Goal: Task Accomplishment & Management: Manage account settings

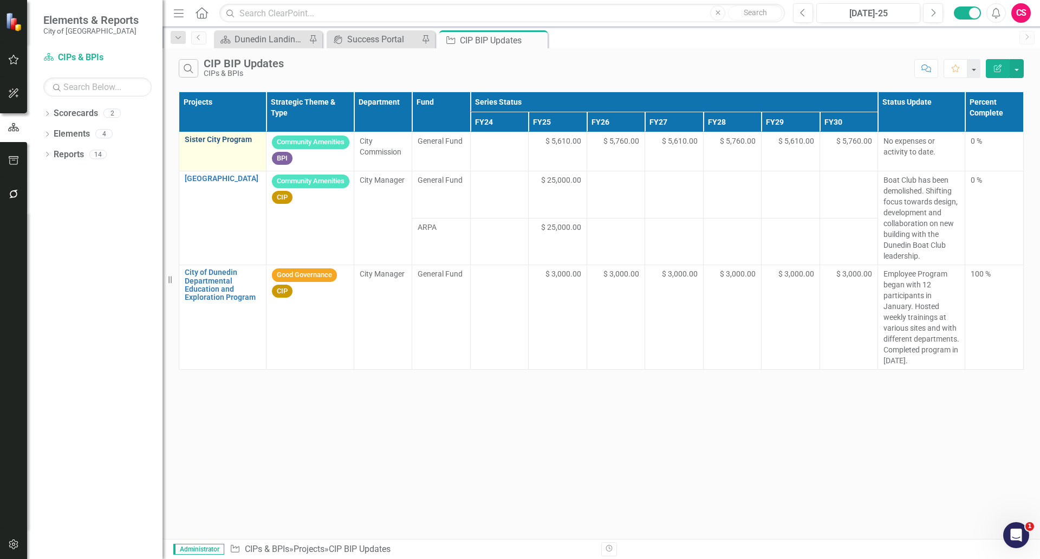
click at [234, 139] on link "Sister City Program" at bounding box center [223, 139] width 76 height 8
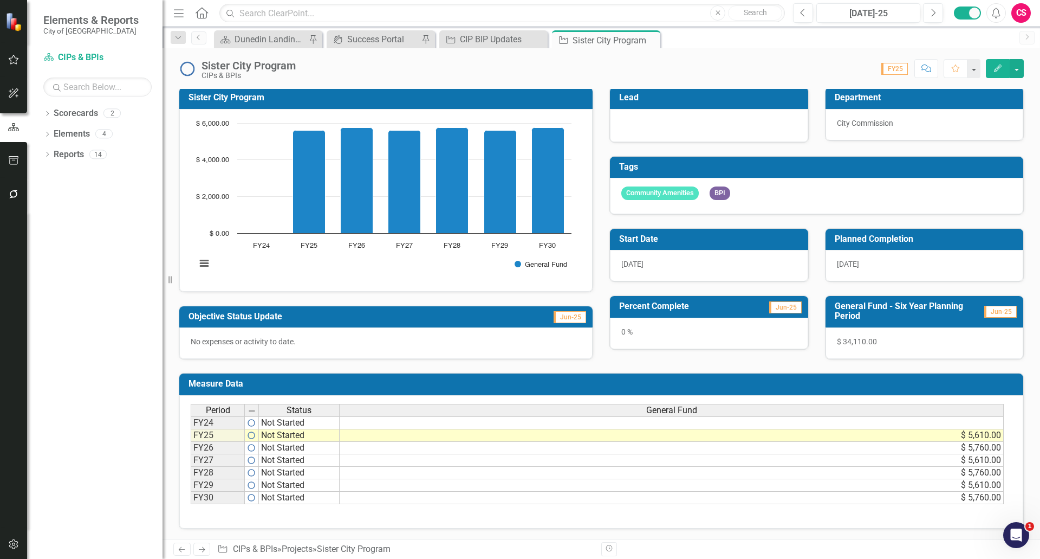
scroll to position [3, 0]
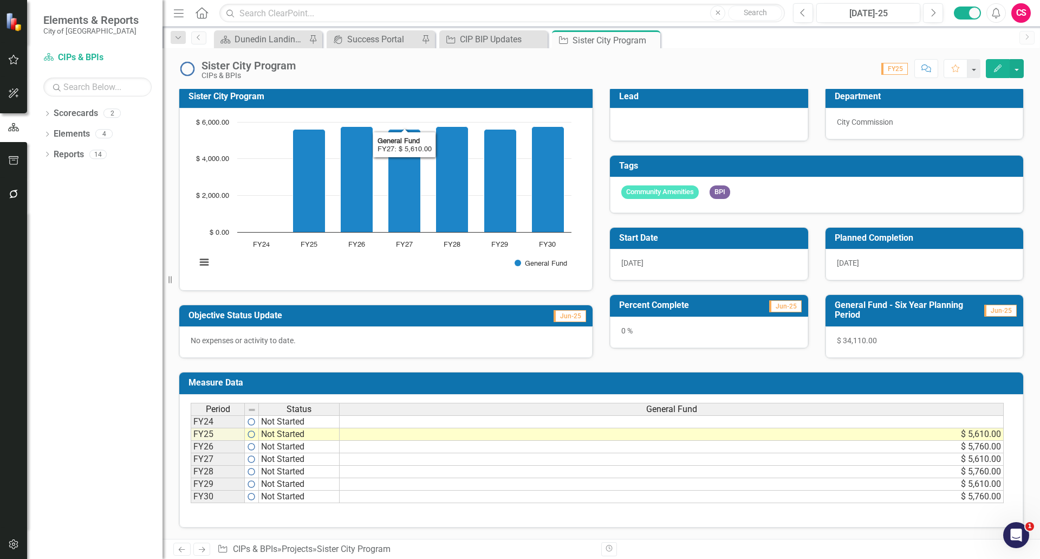
click at [391, 57] on div "Sister City Program CIPs & BPIs Score: N/A FY25 Completed Comment Favorite Edit" at bounding box center [602, 64] width 878 height 33
click at [499, 42] on div "CIP BIP Updates" at bounding box center [496, 40] width 72 height 14
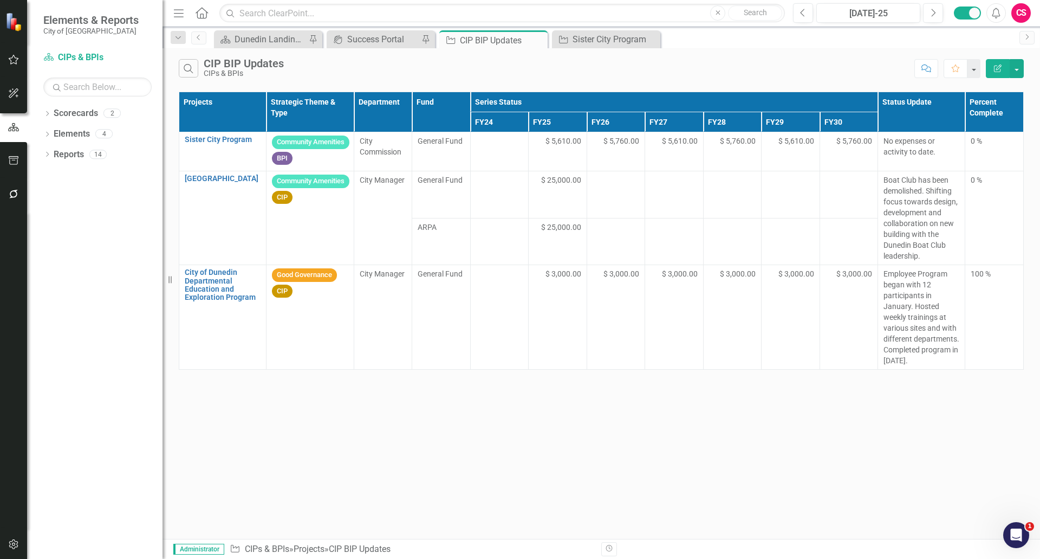
click at [356, 66] on div "Search CIP BIP Updates CIPs & BPIs" at bounding box center [544, 68] width 730 height 18
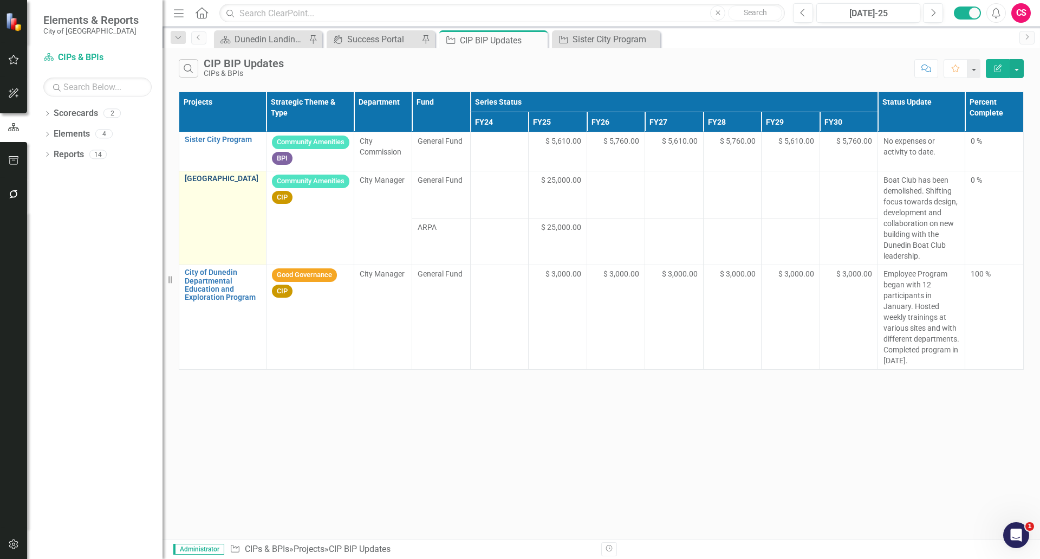
click at [210, 177] on link "[GEOGRAPHIC_DATA]" at bounding box center [223, 178] width 76 height 8
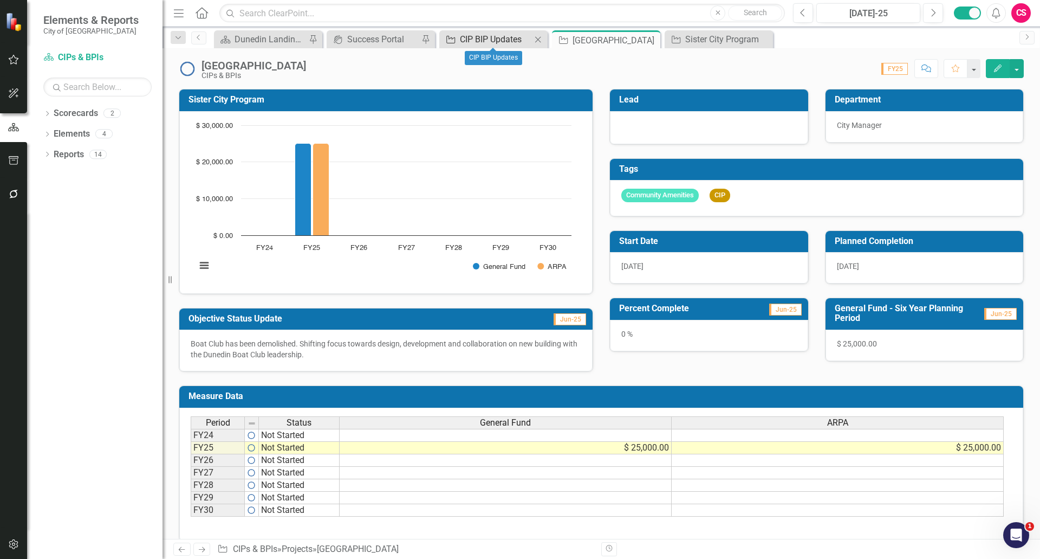
click at [489, 38] on div "CIP BIP Updates" at bounding box center [496, 40] width 72 height 14
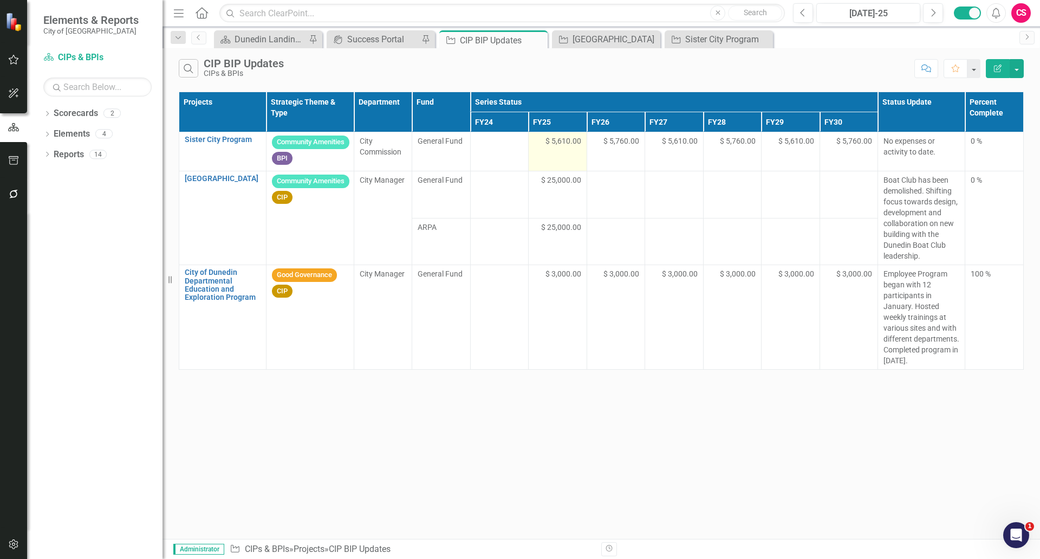
click at [554, 142] on span "$ 5,610.00" at bounding box center [564, 140] width 36 height 11
click at [1000, 70] on icon "Edit Report" at bounding box center [998, 68] width 10 height 8
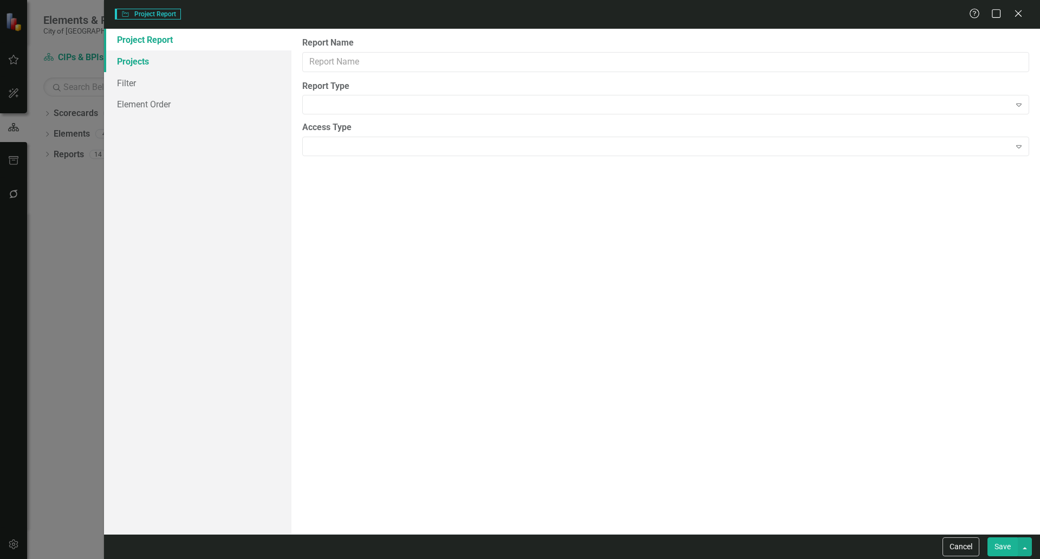
type input "CIP BIP Updates"
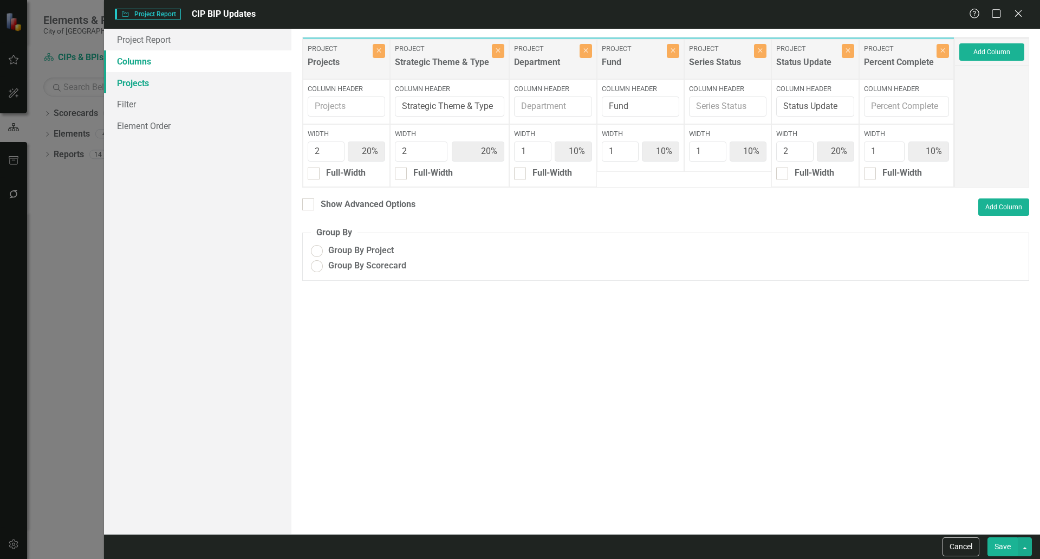
radio input "true"
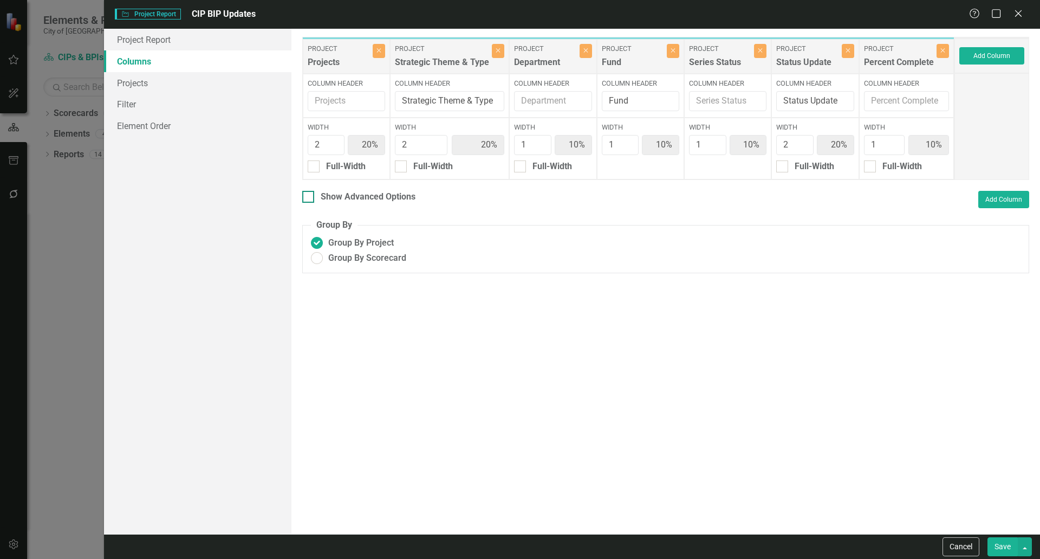
click at [302, 196] on input "Show Advanced Options" at bounding box center [305, 194] width 7 height 7
checkbox input "true"
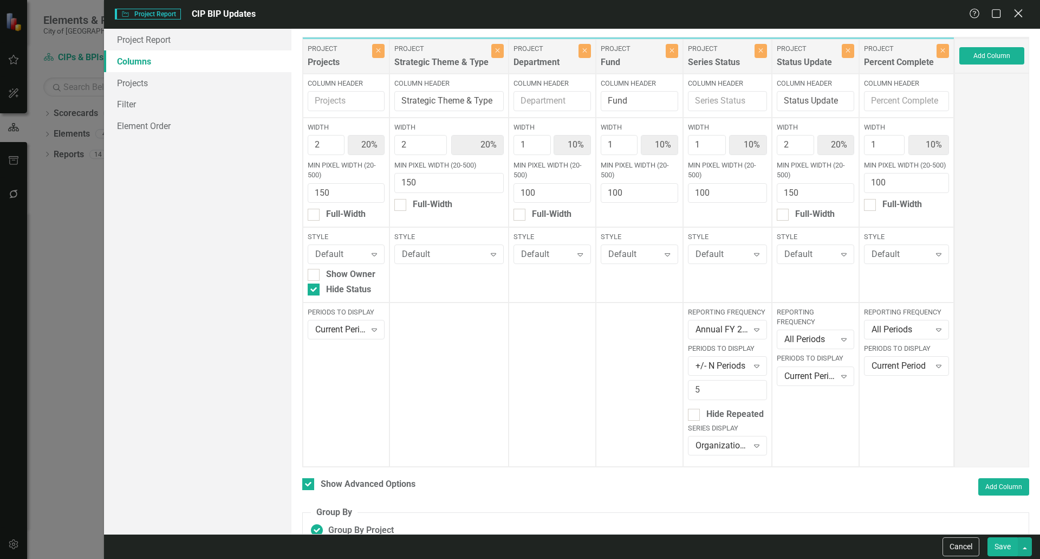
click at [1018, 12] on icon "Close" at bounding box center [1019, 13] width 14 height 10
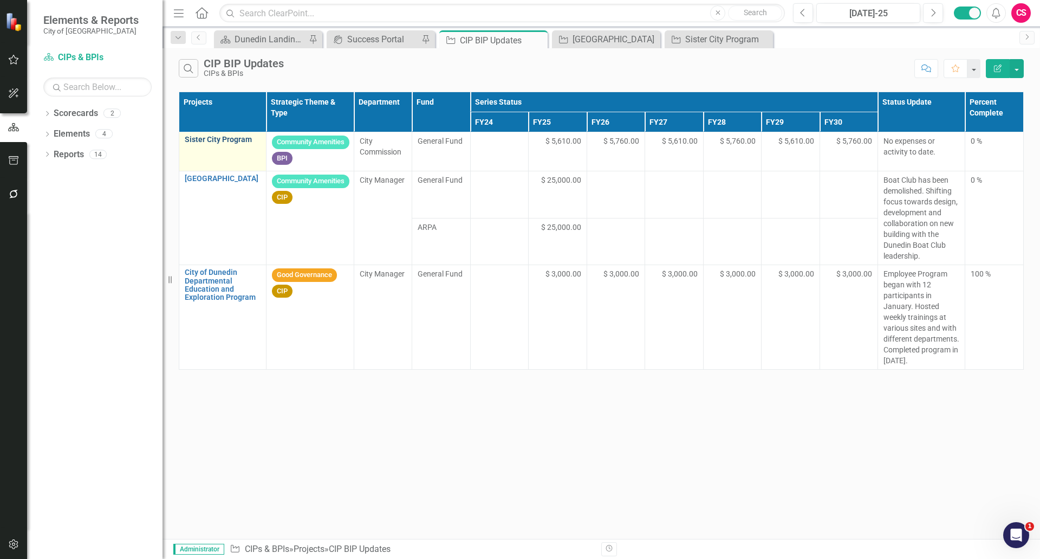
click at [227, 141] on link "Sister City Program" at bounding box center [223, 139] width 76 height 8
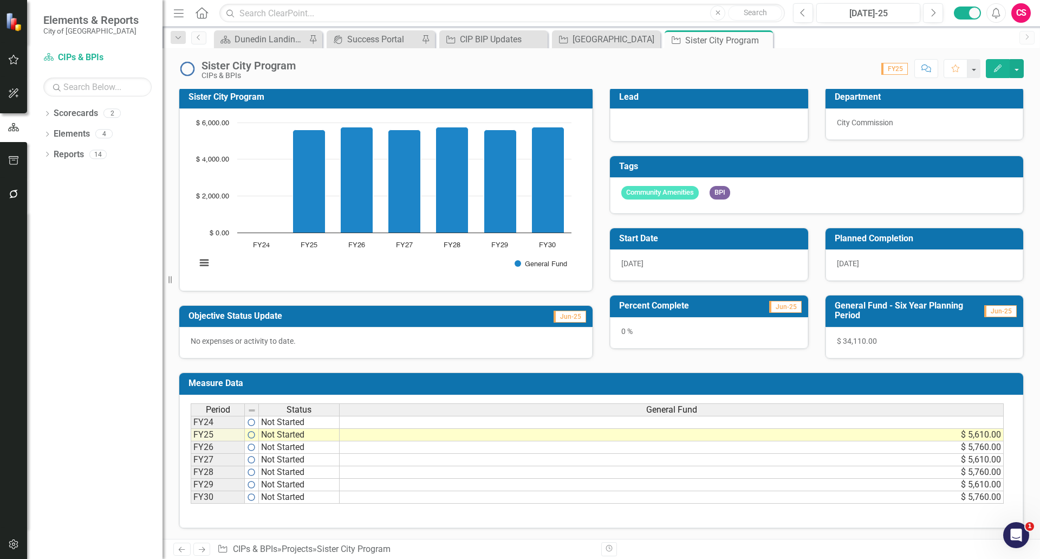
scroll to position [3, 0]
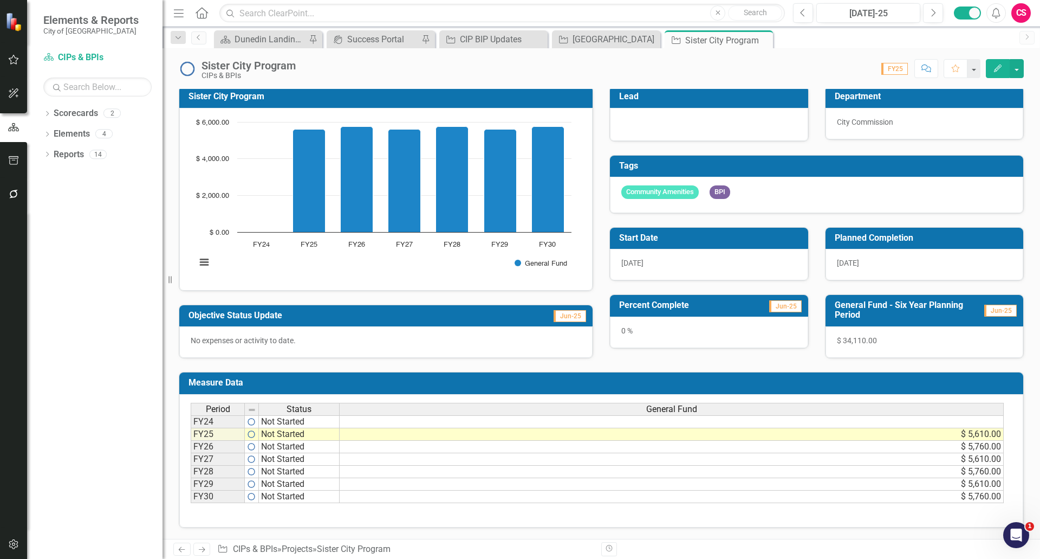
click at [1026, 71] on div "Sister City Program CIPs & BPIs Score: N/A FY25 Completed Comment Favorite Edit" at bounding box center [602, 64] width 878 height 33
click at [1024, 69] on button "button" at bounding box center [1017, 68] width 14 height 19
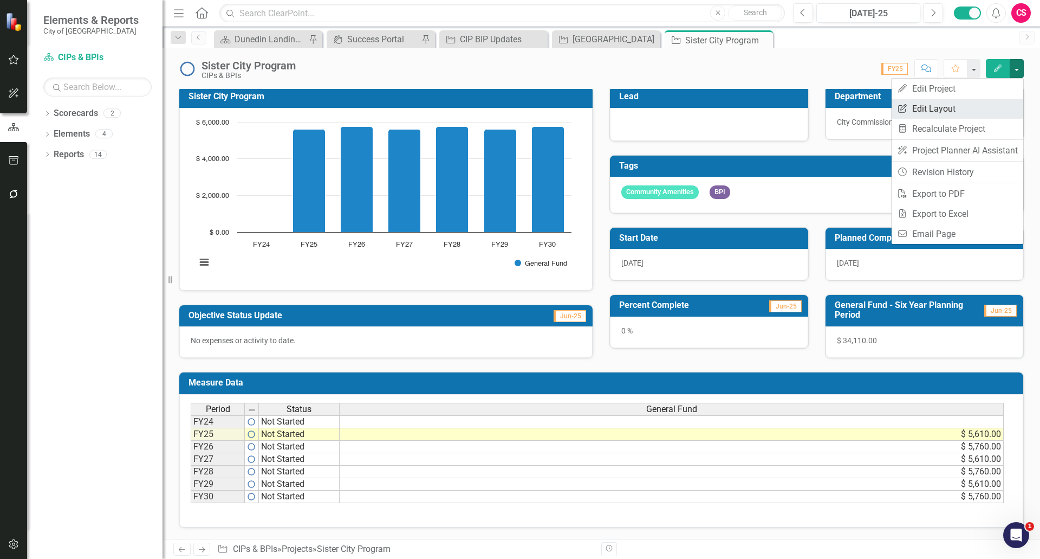
click at [969, 113] on link "Edit Report Edit Layout" at bounding box center [958, 109] width 132 height 20
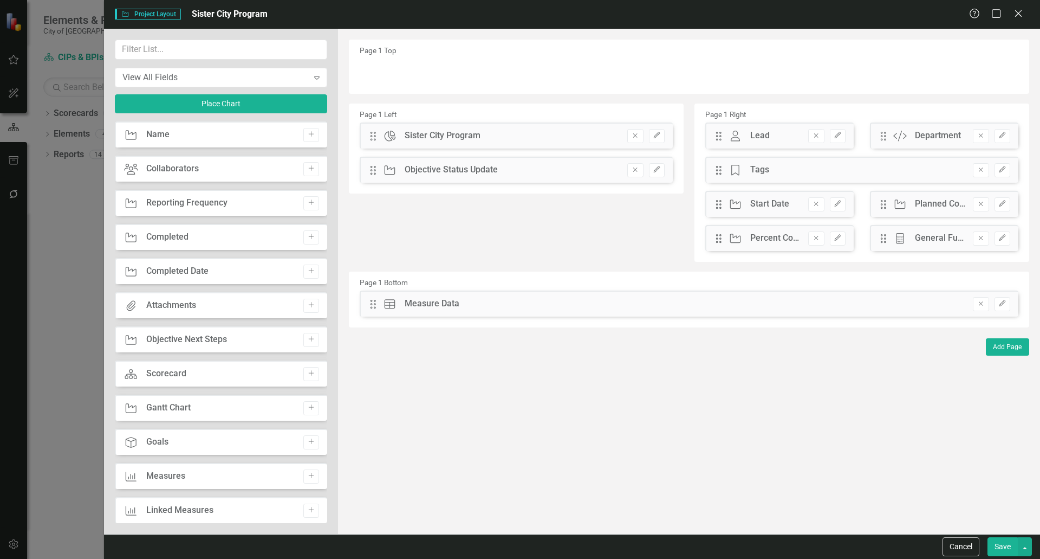
click at [1009, 12] on div "Help Maximize Close" at bounding box center [999, 14] width 60 height 12
click at [1018, 15] on icon at bounding box center [1018, 13] width 8 height 8
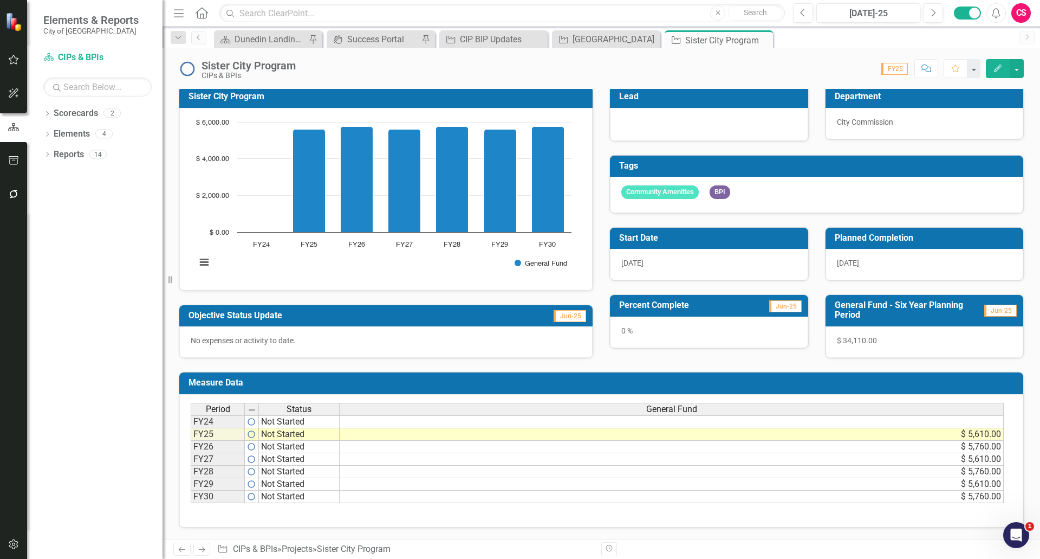
click at [12, 534] on button "button" at bounding box center [14, 544] width 24 height 23
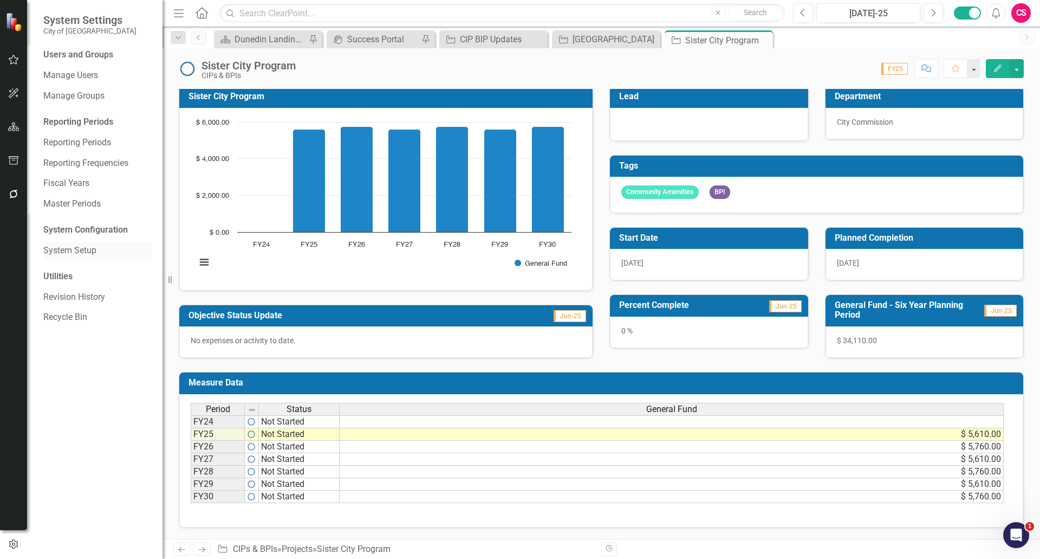
click at [73, 256] on link "System Setup" at bounding box center [97, 250] width 108 height 12
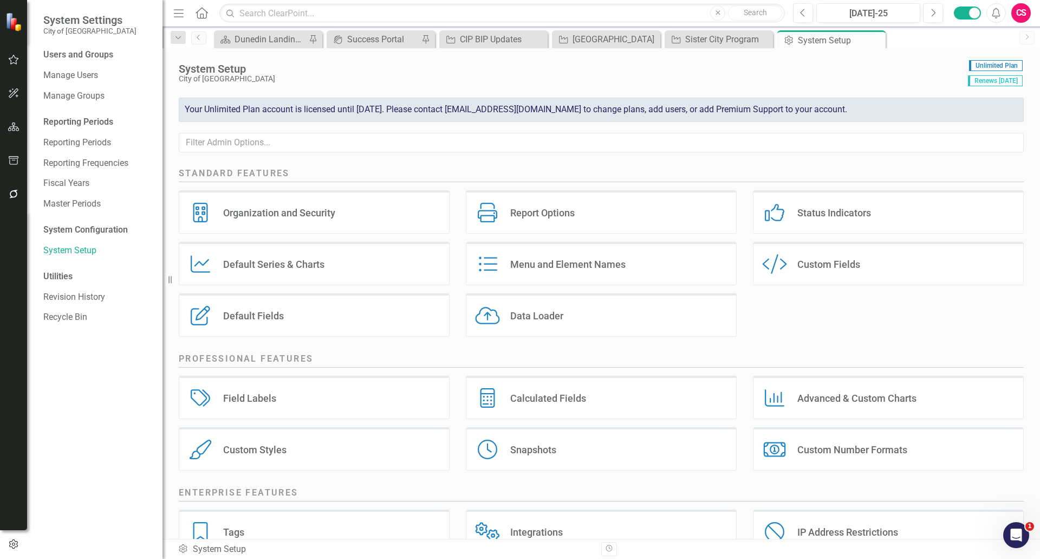
click at [818, 269] on div "Custom Fields" at bounding box center [829, 264] width 63 height 12
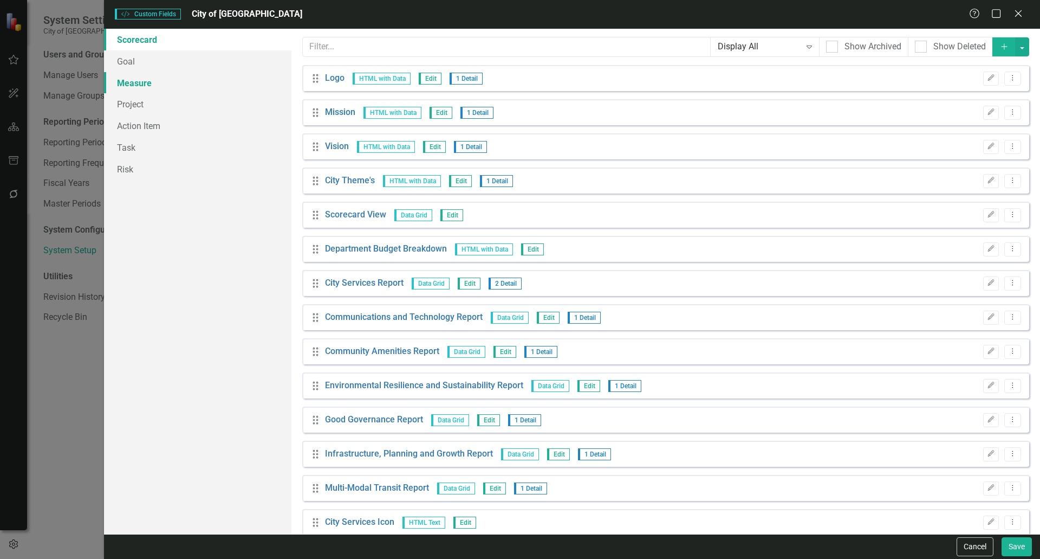
click at [143, 80] on link "Measure" at bounding box center [197, 83] width 187 height 22
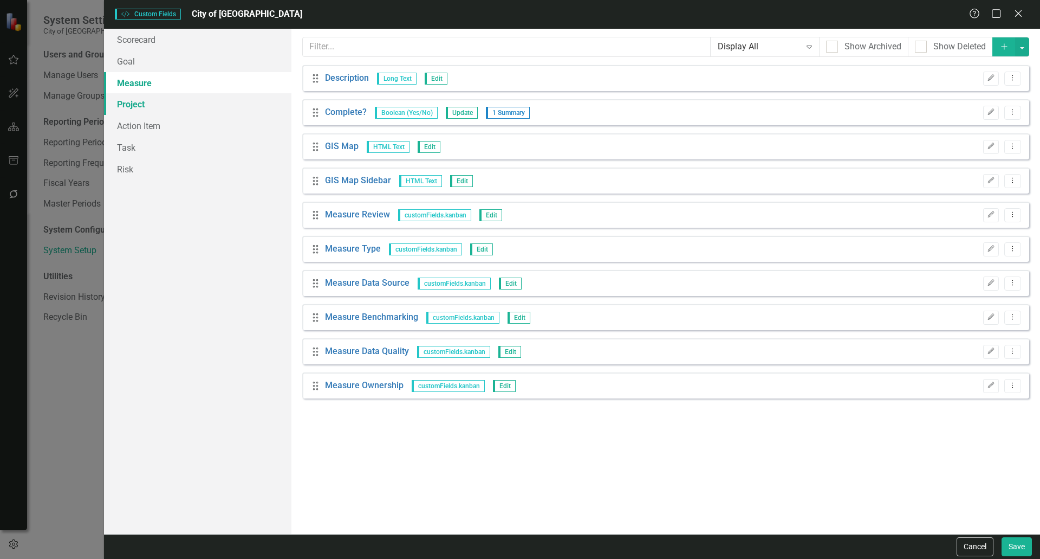
click at [142, 96] on link "Project" at bounding box center [197, 104] width 187 height 22
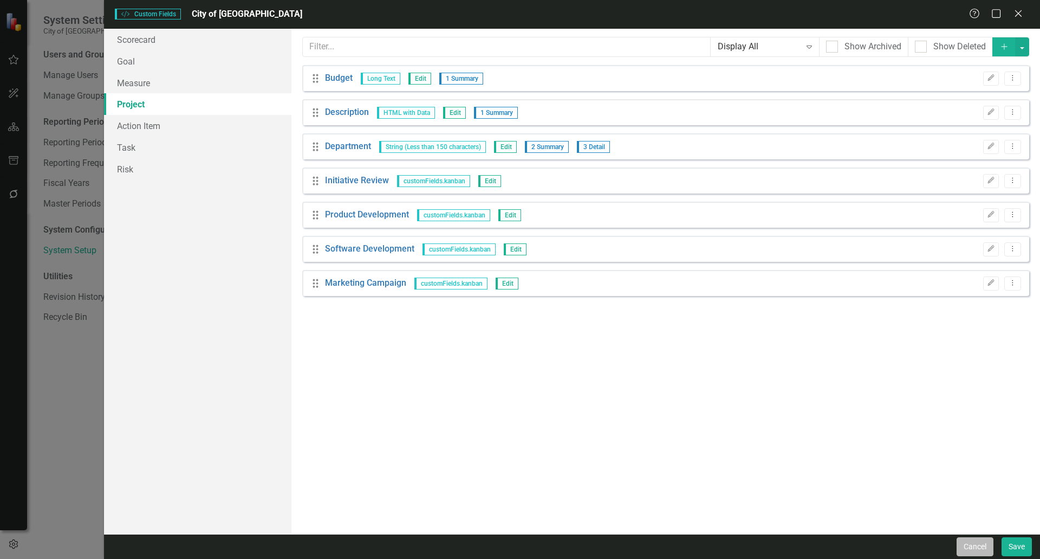
click at [961, 542] on button "Cancel" at bounding box center [975, 546] width 37 height 19
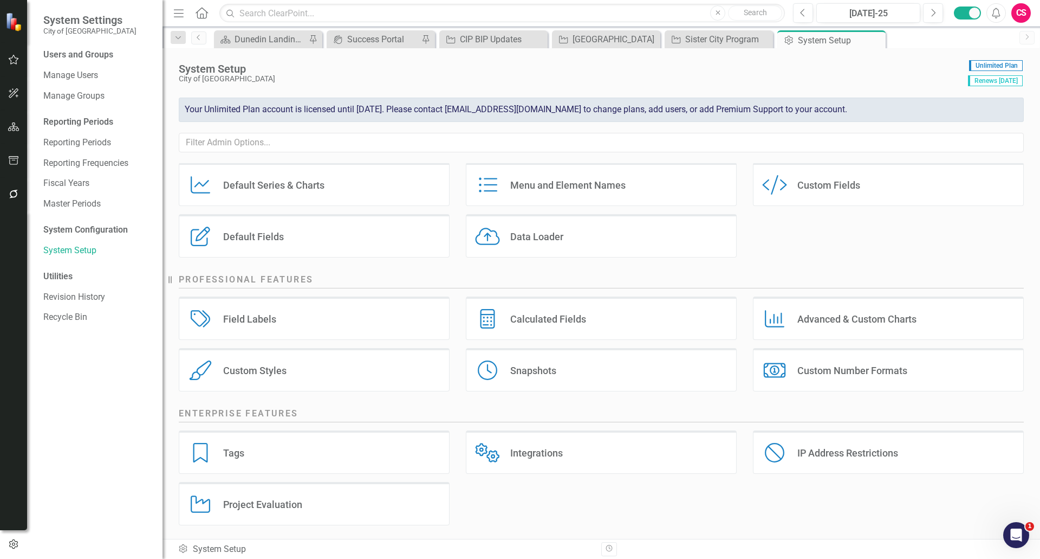
scroll to position [82, 0]
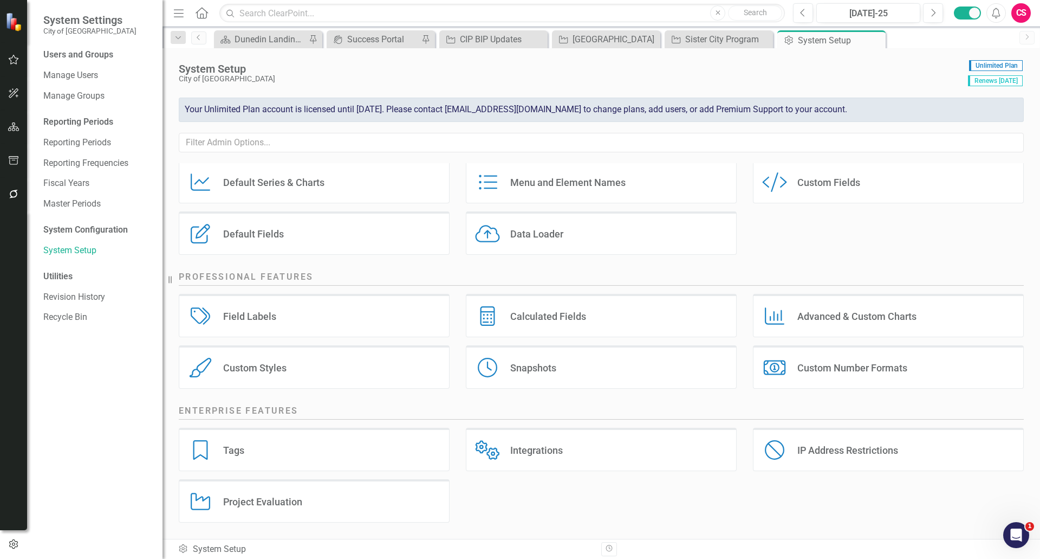
click at [510, 319] on div "Calculated Fields" at bounding box center [548, 316] width 76 height 12
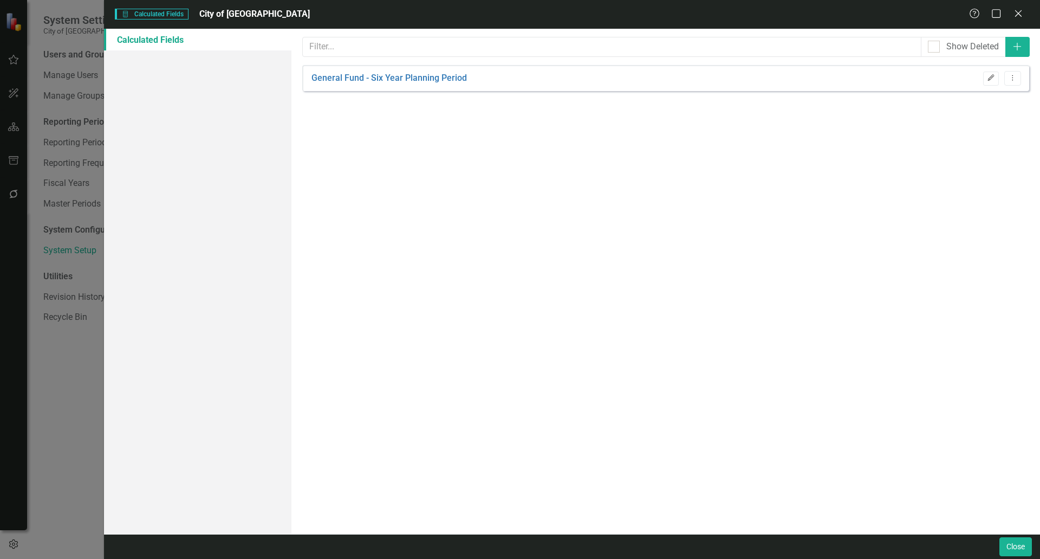
click at [993, 82] on button "Edit" at bounding box center [991, 79] width 16 height 14
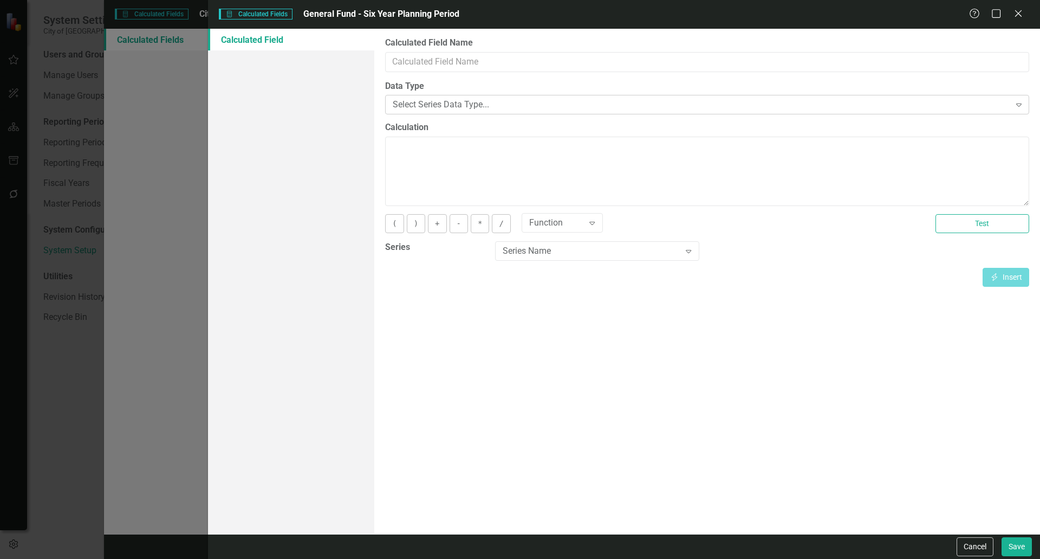
type input "General Fund - Six Year Planning Period"
type textarea "COALESCE([General Fund][Jun-24] ,0)+COALESCE([General Fund][Jun-25] ,0)+COALESC…"
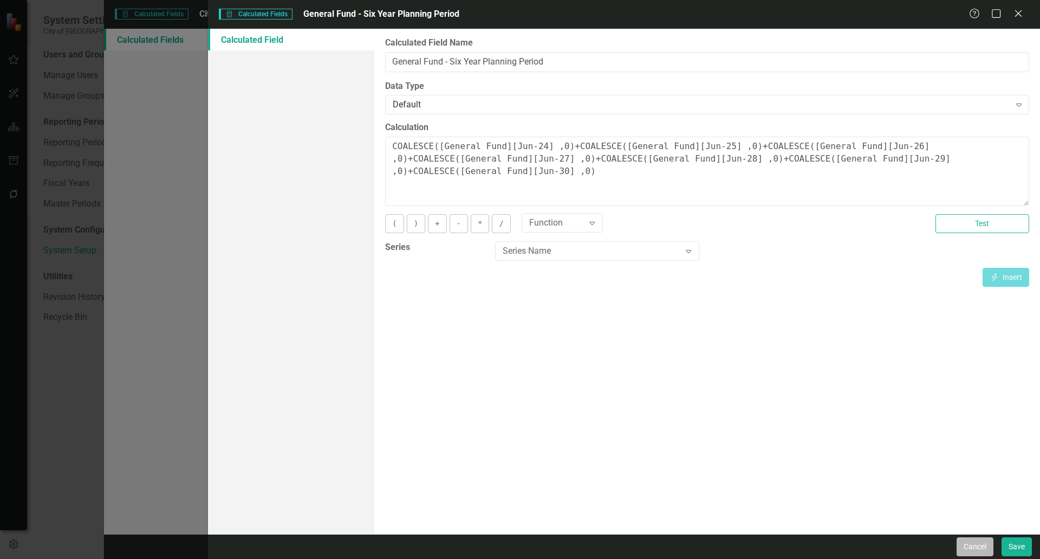
click at [965, 543] on button "Cancel" at bounding box center [975, 546] width 37 height 19
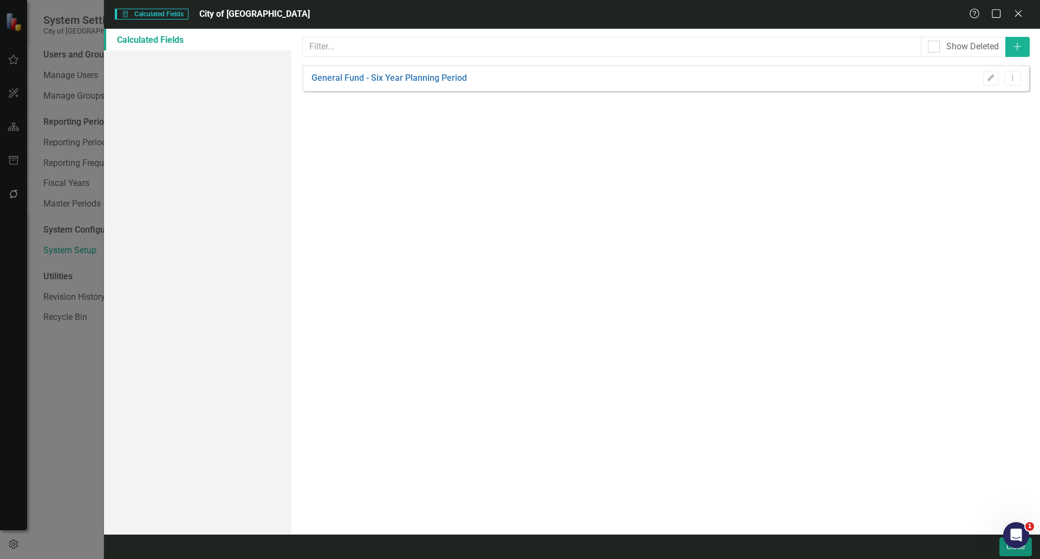
click at [1002, 545] on button "Close" at bounding box center [1016, 546] width 33 height 19
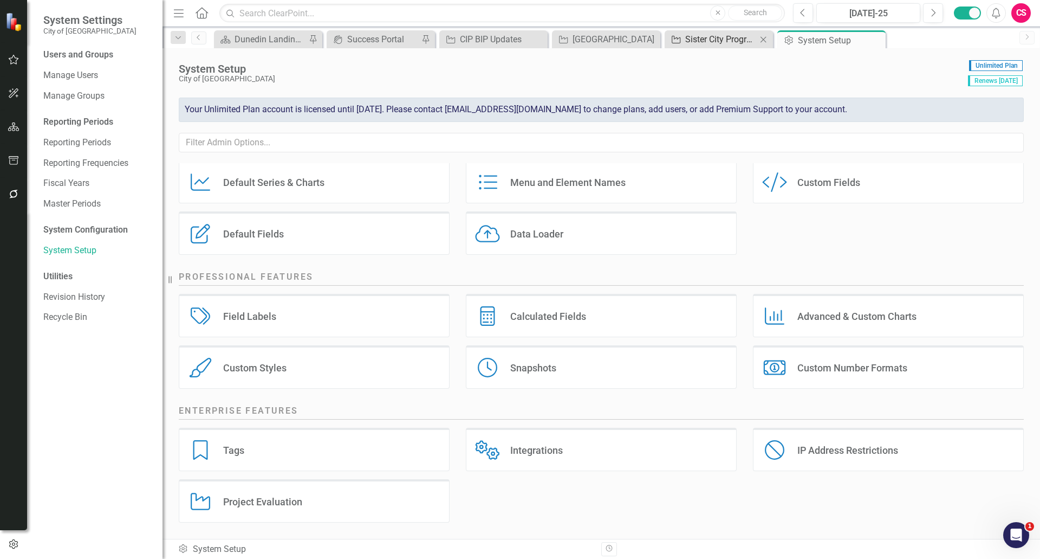
click at [689, 38] on div "Sister City Program" at bounding box center [721, 40] width 72 height 14
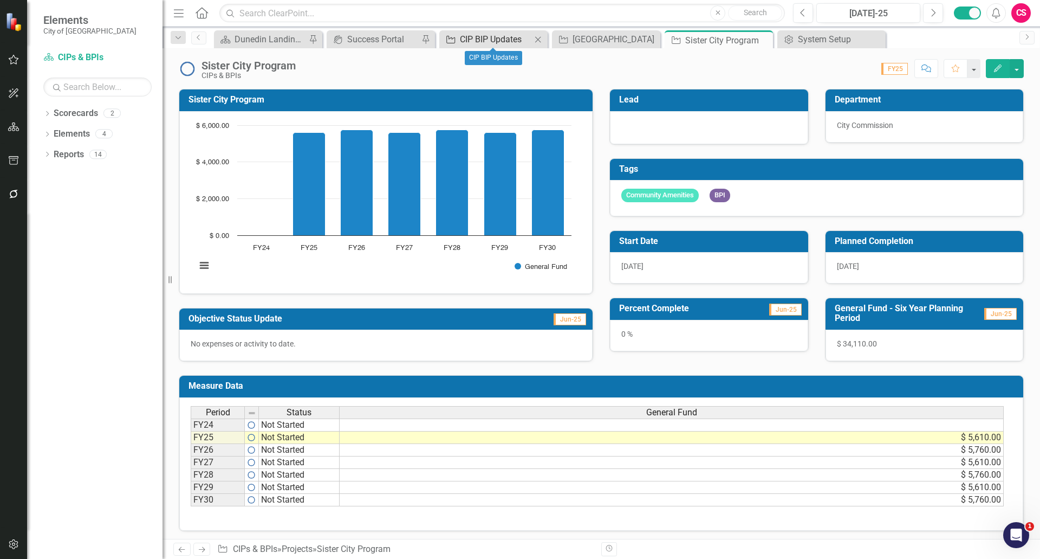
click at [486, 38] on div "CIP BIP Updates" at bounding box center [496, 40] width 72 height 14
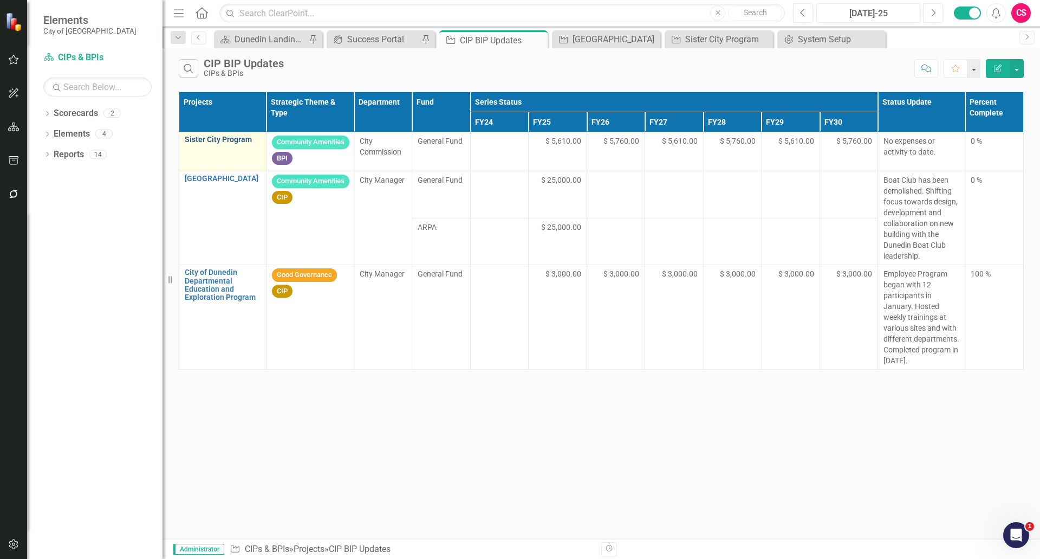
click at [234, 140] on link "Sister City Program" at bounding box center [223, 139] width 76 height 8
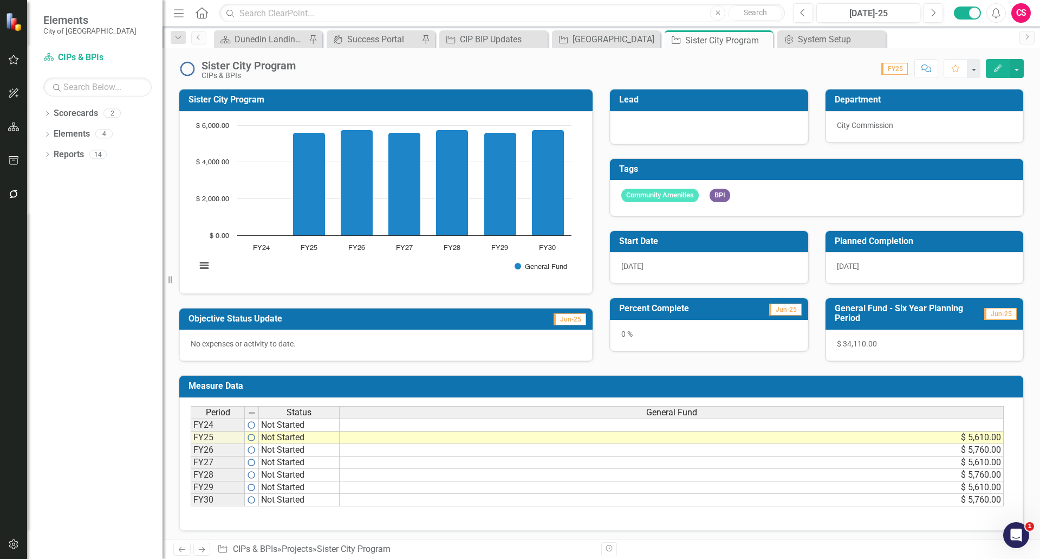
click at [996, 70] on icon "button" at bounding box center [998, 68] width 8 height 8
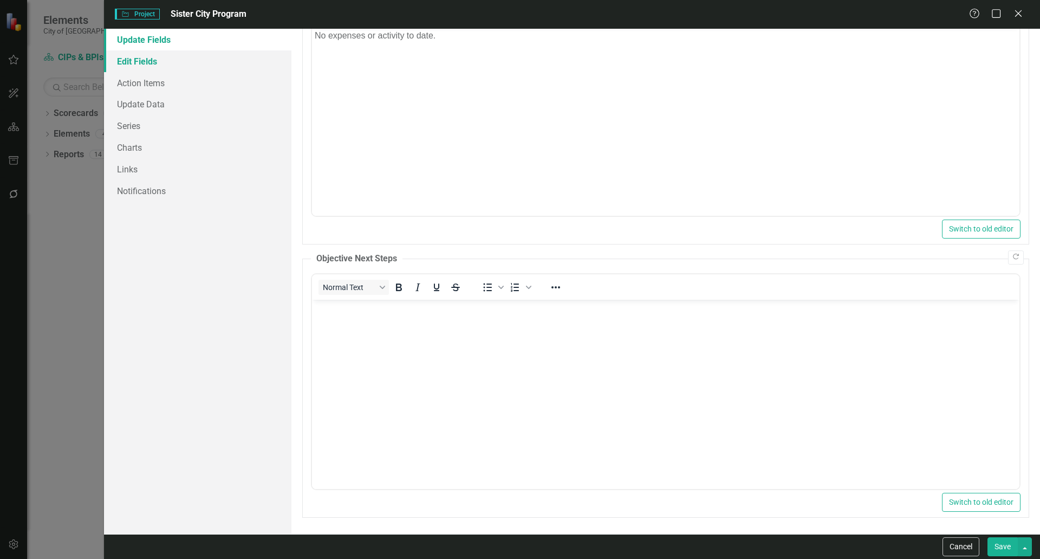
click at [125, 59] on link "Edit Fields" at bounding box center [197, 61] width 187 height 22
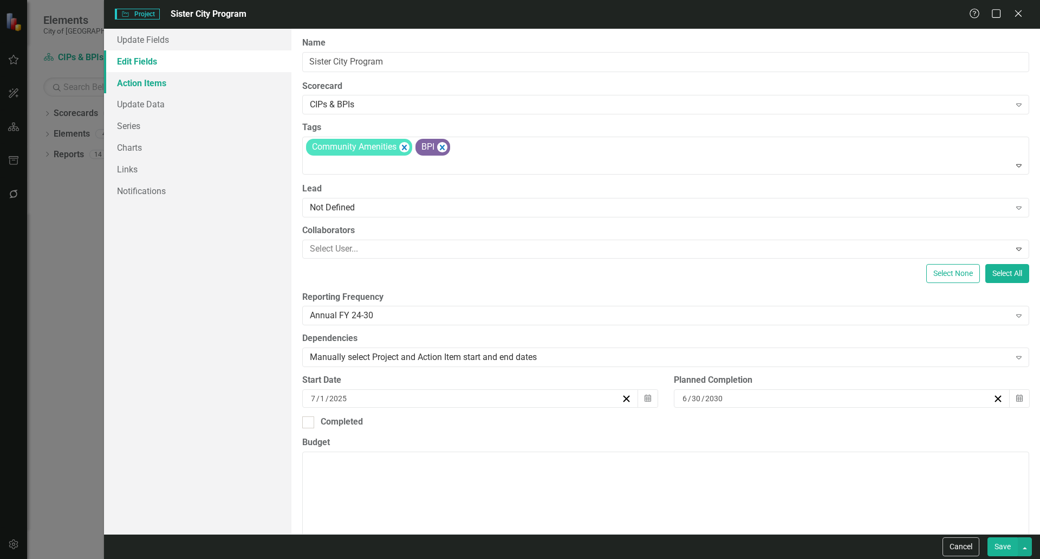
click at [152, 83] on link "Action Items" at bounding box center [197, 83] width 187 height 22
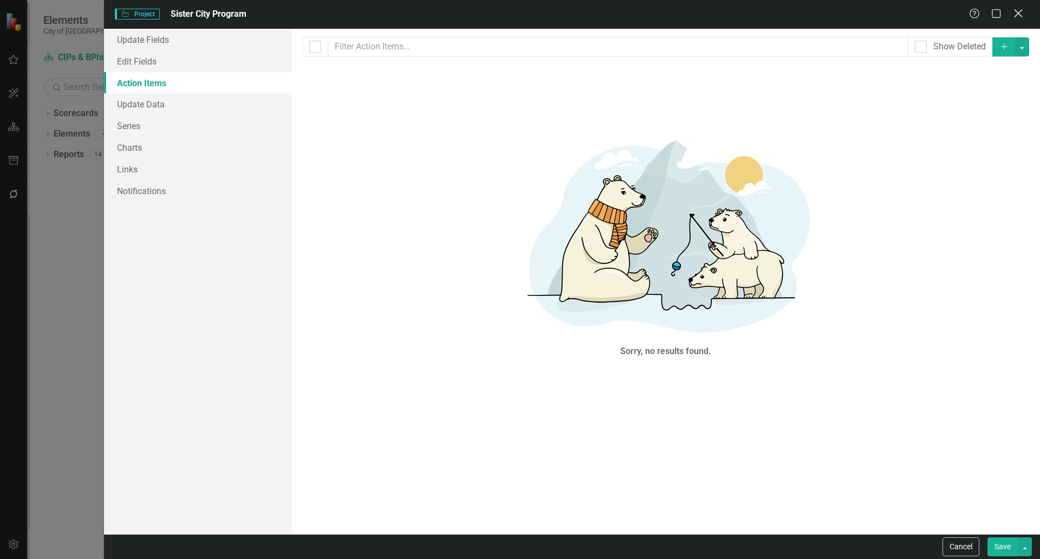
click at [1012, 14] on icon "Close" at bounding box center [1019, 13] width 14 height 10
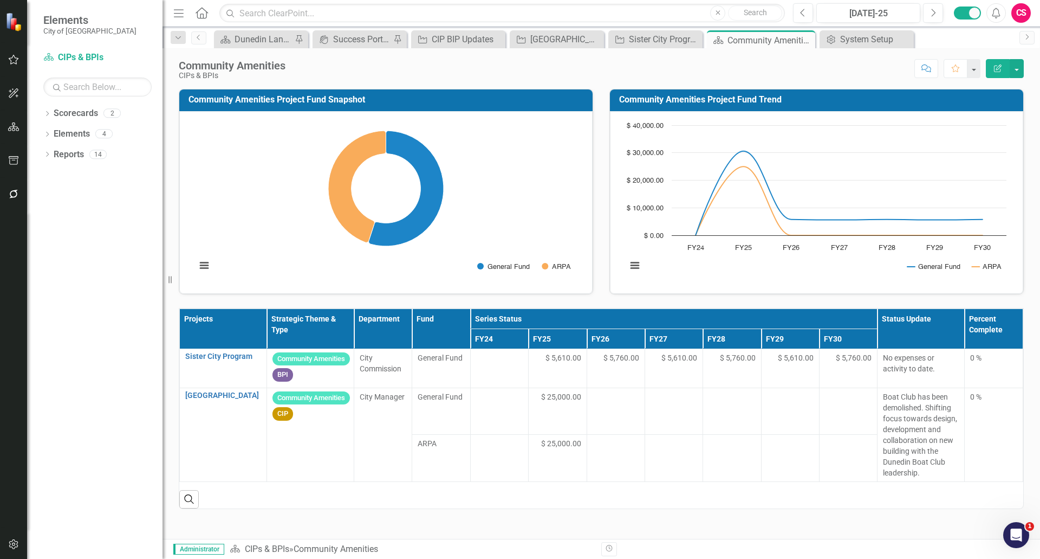
click at [281, 98] on h3 "Community Amenities Project Fund Snapshot" at bounding box center [388, 100] width 399 height 10
click at [393, 95] on h3 "Community Amenities Project Fund Snapshot" at bounding box center [388, 100] width 399 height 10
click at [392, 99] on h3 "Community Amenities Project Fund Snapshot" at bounding box center [388, 100] width 399 height 10
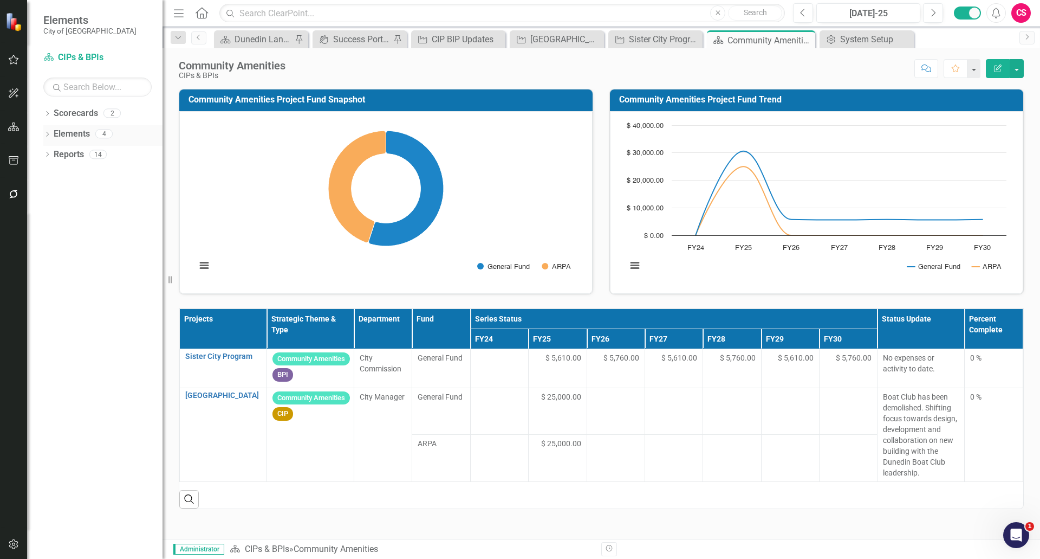
click at [74, 137] on link "Elements" at bounding box center [72, 134] width 36 height 12
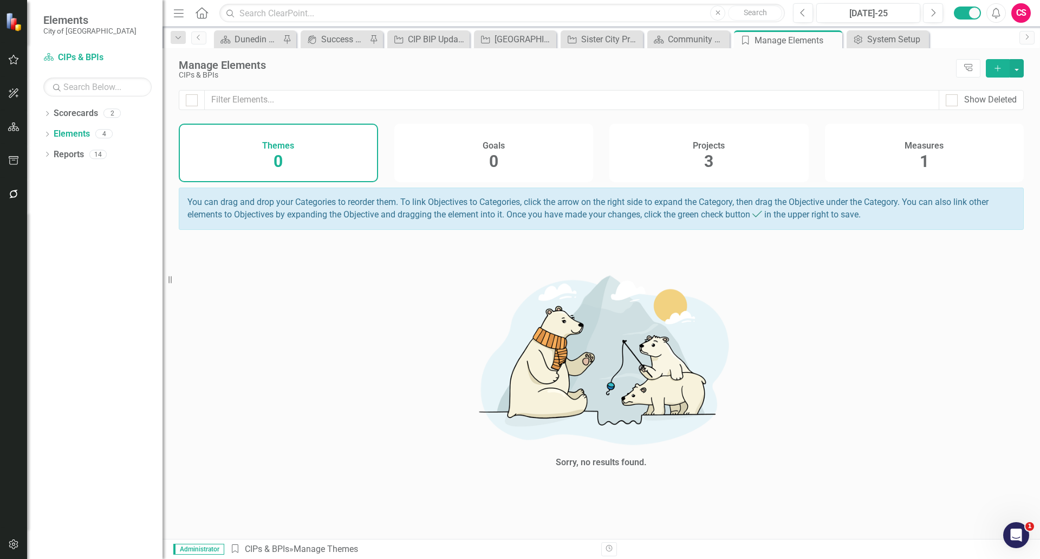
click at [713, 152] on span "3" at bounding box center [708, 161] width 9 height 19
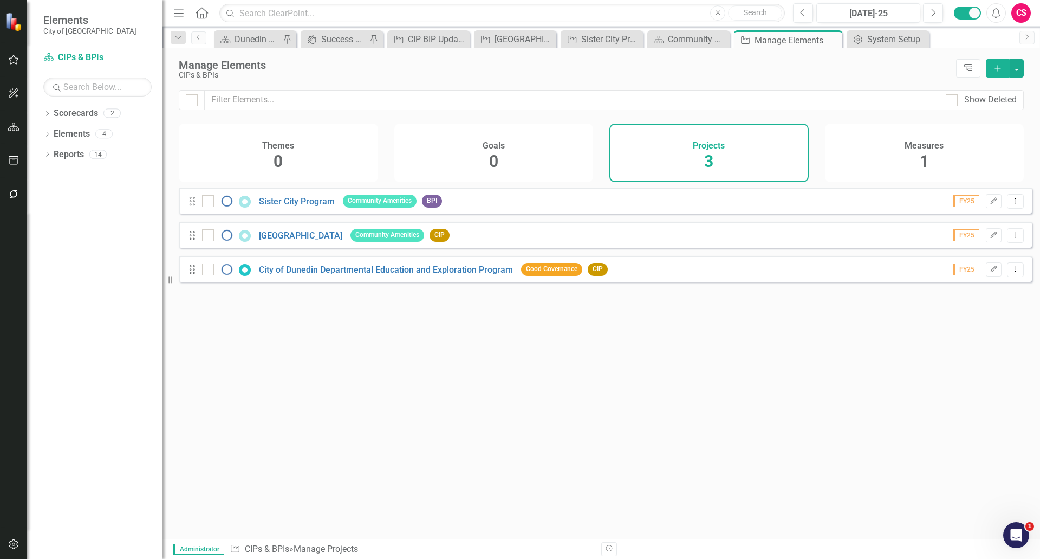
click at [885, 150] on div "Measures 1" at bounding box center [924, 153] width 199 height 59
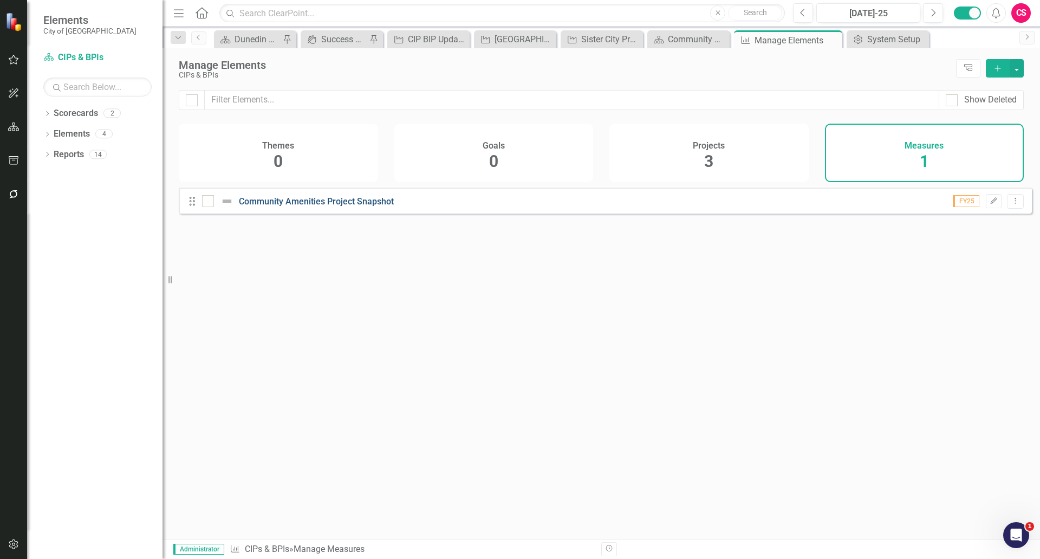
click at [332, 206] on link "Community Amenities Project Snapshot" at bounding box center [316, 201] width 155 height 10
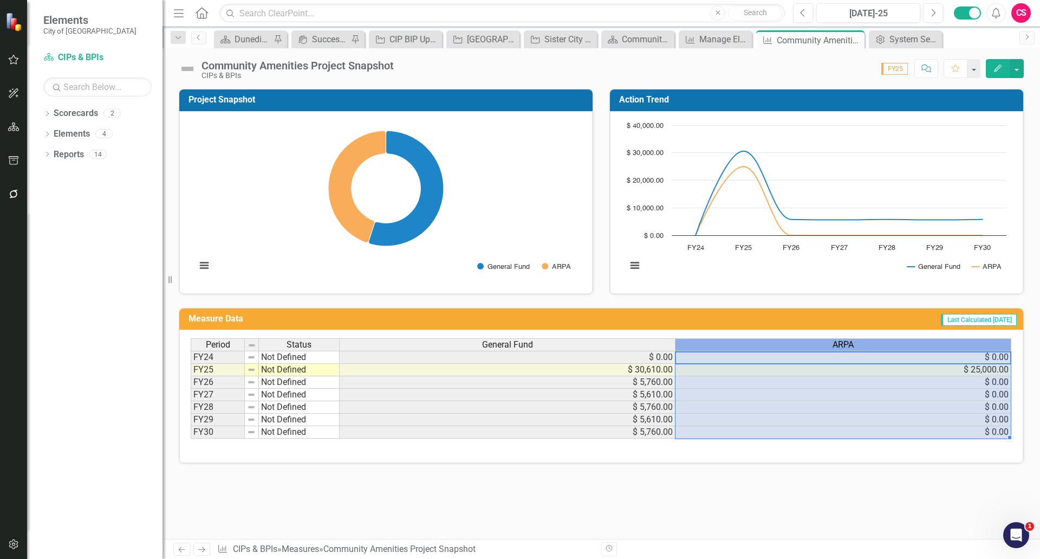
click at [787, 345] on div "ARPA" at bounding box center [843, 345] width 335 height 12
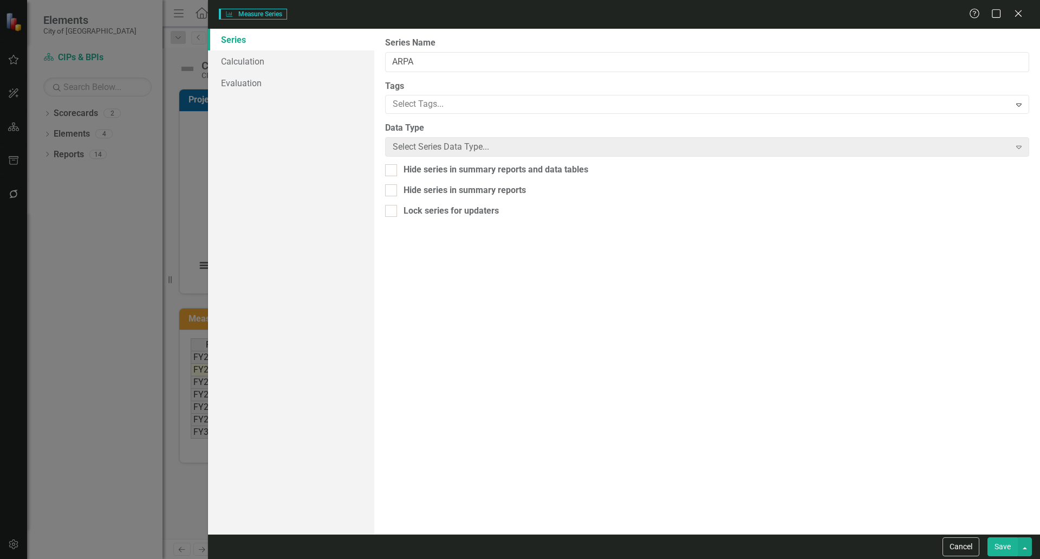
type input "ARPA"
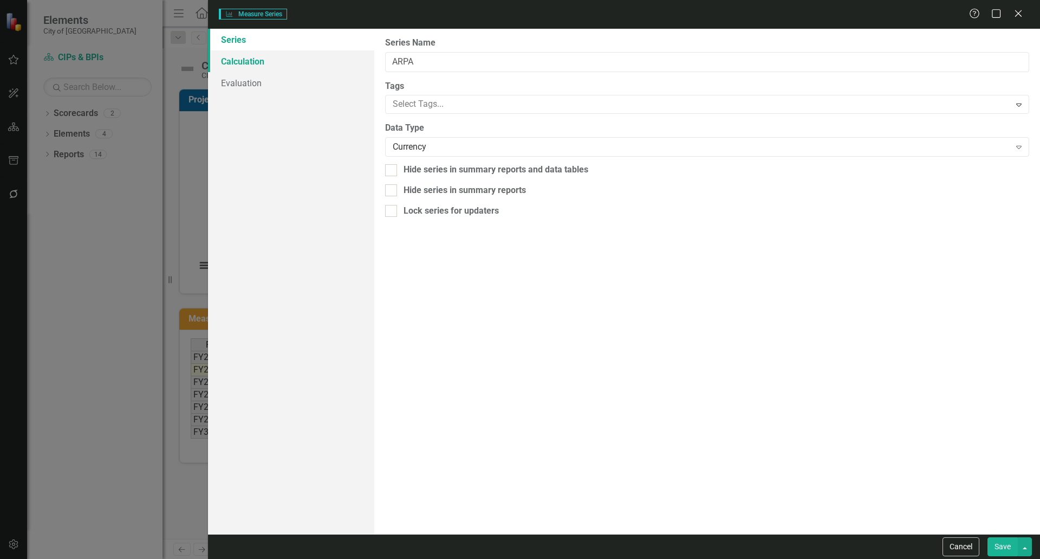
click at [258, 68] on link "Calculation" at bounding box center [291, 61] width 166 height 22
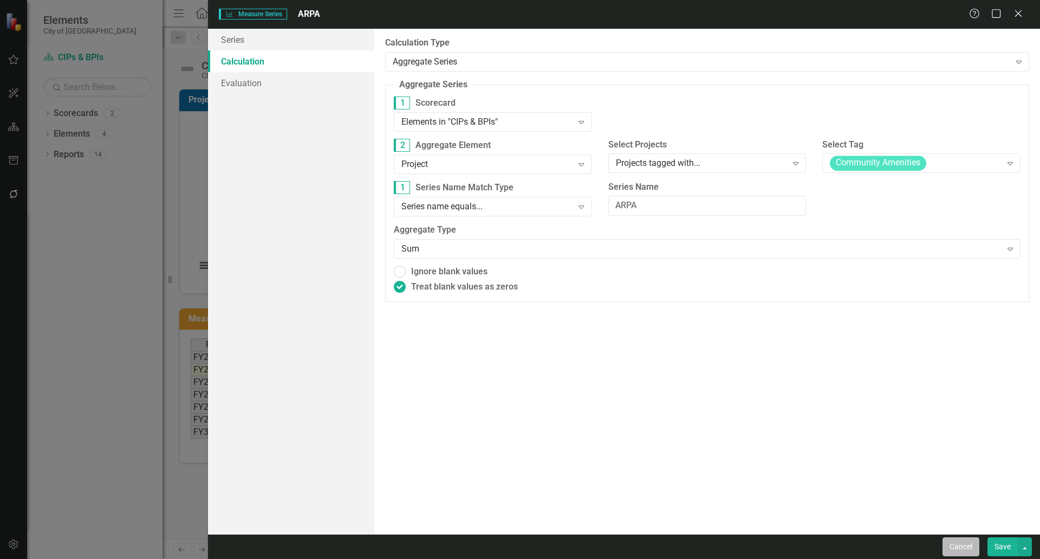
click at [969, 546] on button "Cancel" at bounding box center [961, 546] width 37 height 19
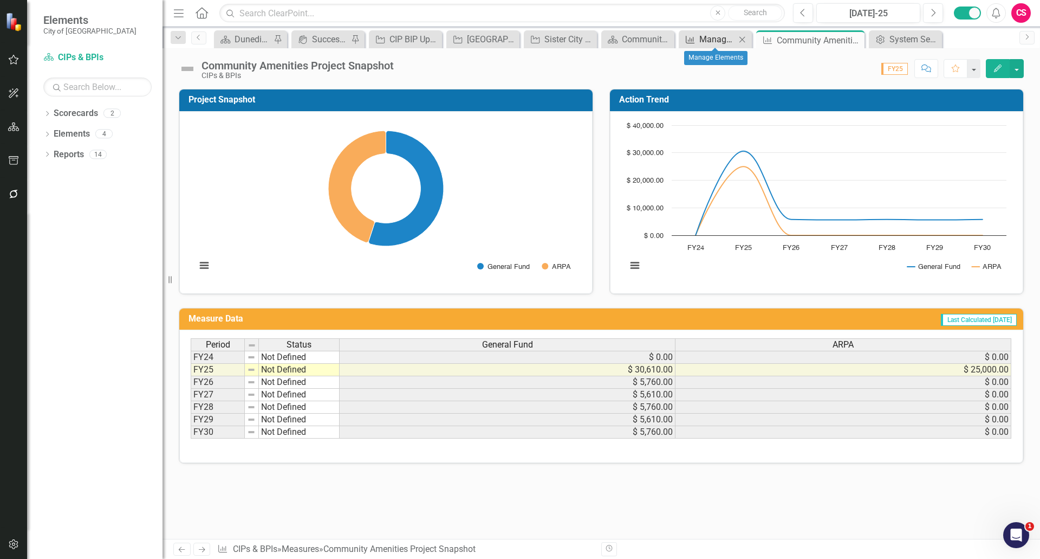
click at [704, 42] on div "Manage Elements" at bounding box center [718, 40] width 36 height 14
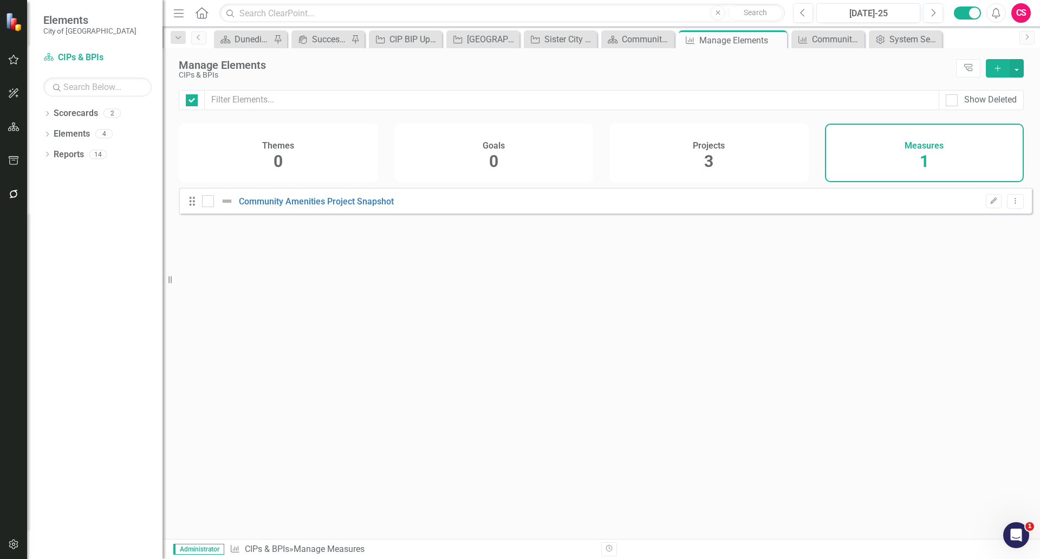
checkbox input "false"
click at [725, 174] on div "Projects 3" at bounding box center [709, 153] width 199 height 59
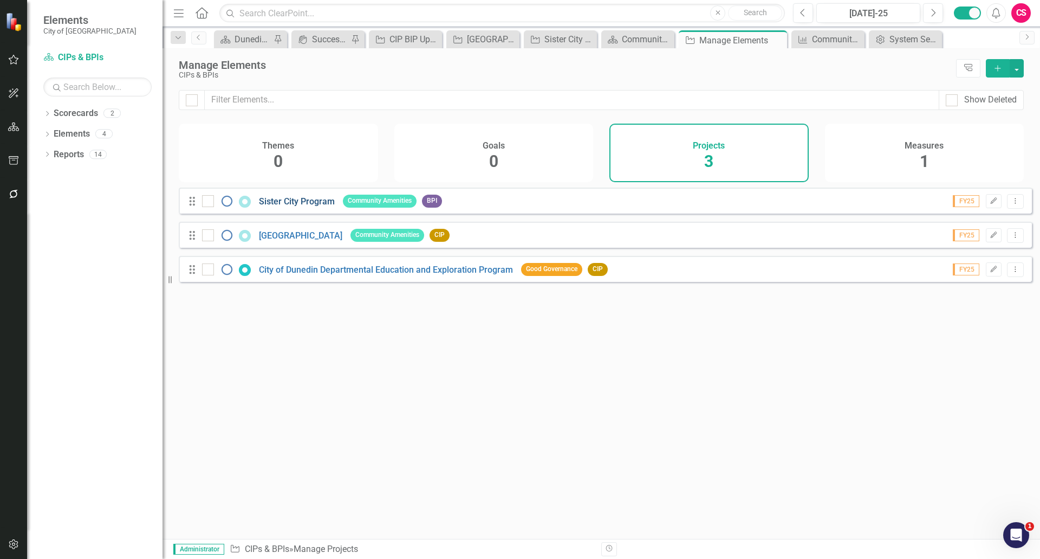
click at [286, 206] on link "Sister City Program" at bounding box center [297, 201] width 76 height 10
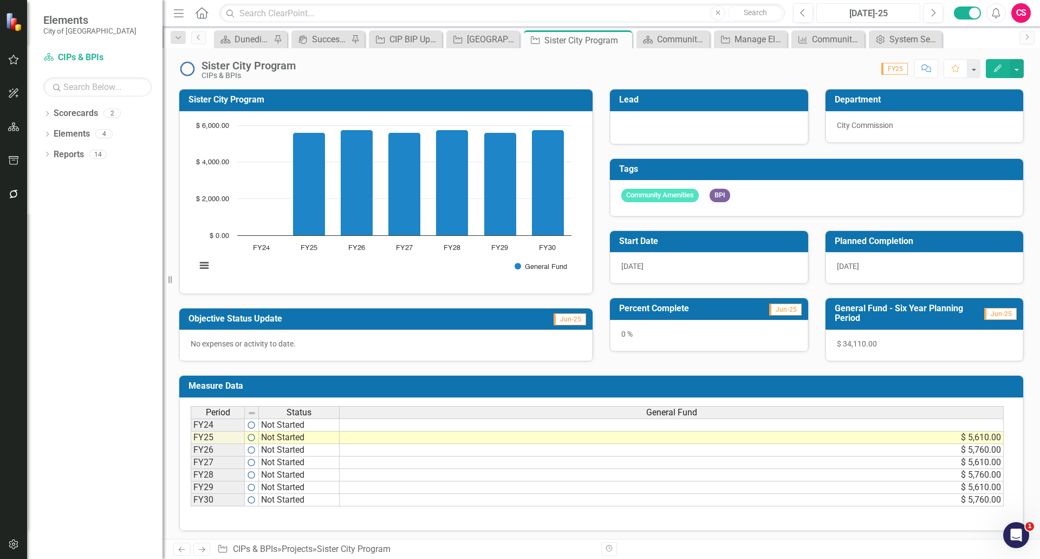
click at [888, 12] on div "[DATE]-25" at bounding box center [868, 13] width 96 height 13
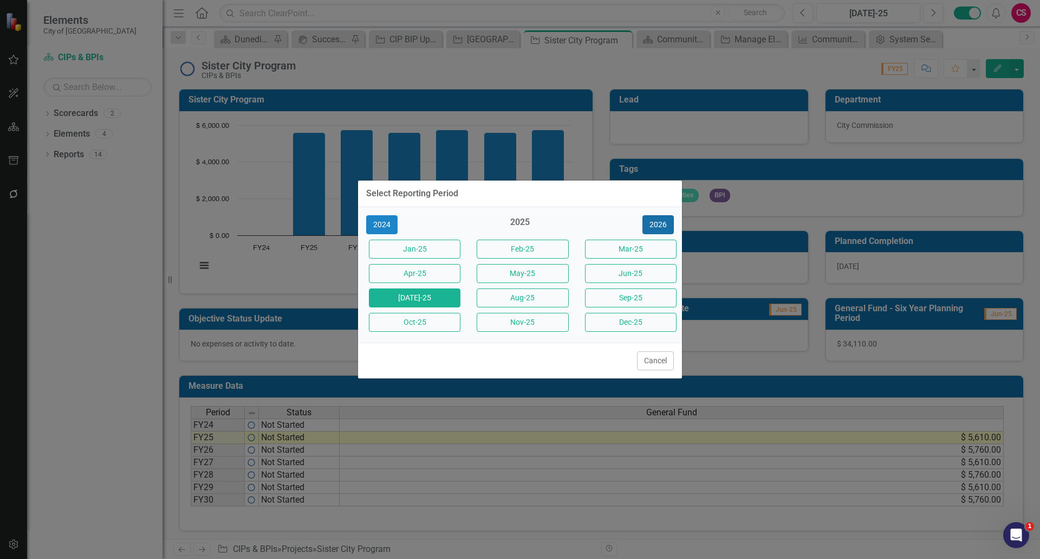
click at [663, 216] on button "2026" at bounding box center [658, 224] width 31 height 19
click at [413, 298] on button "[DATE]-26" at bounding box center [415, 297] width 92 height 19
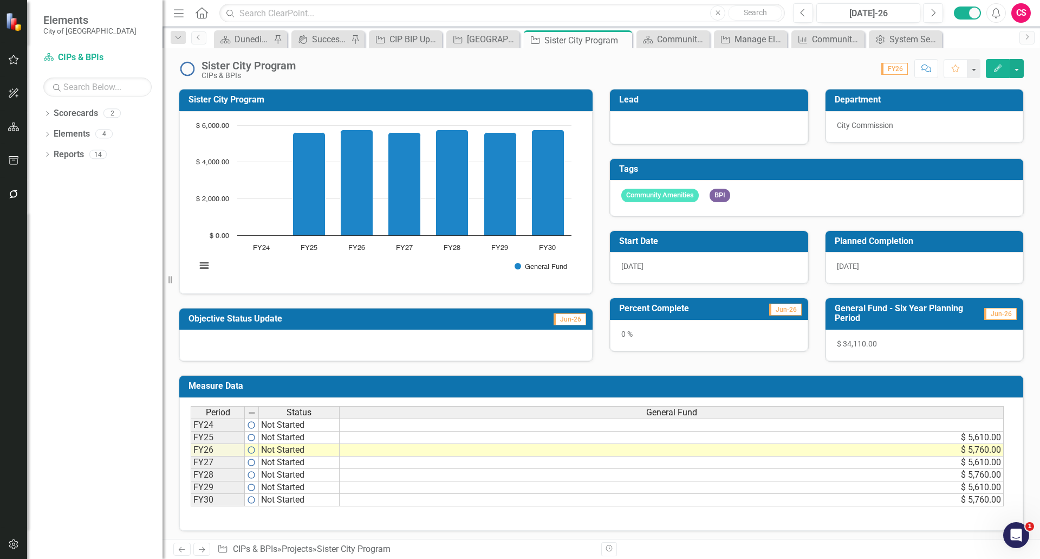
click at [184, 71] on img at bounding box center [187, 68] width 17 height 17
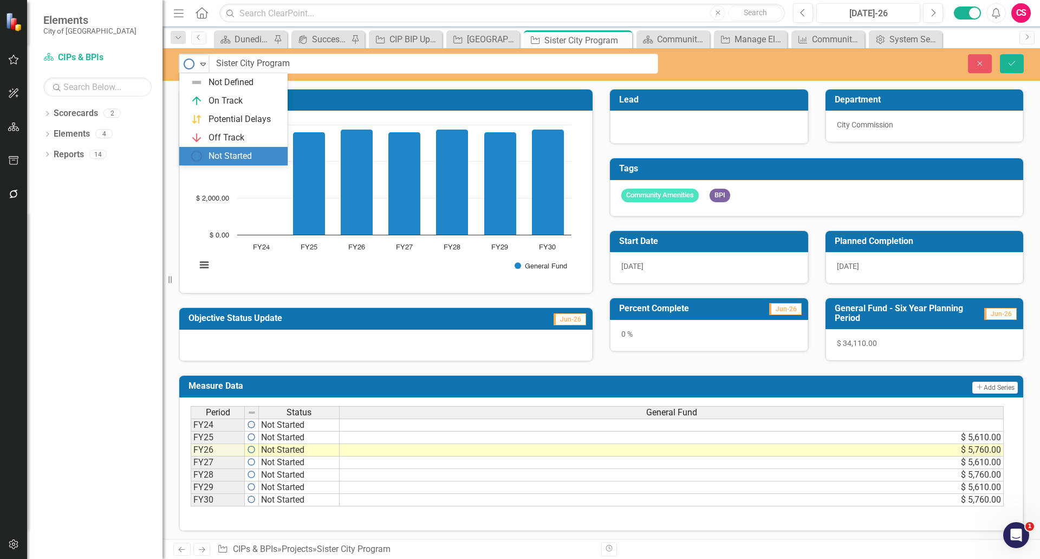
click at [184, 71] on div "Not Started" at bounding box center [190, 63] width 16 height 15
click at [978, 67] on icon "Close" at bounding box center [980, 64] width 10 height 8
